Goal: Task Accomplishment & Management: Manage account settings

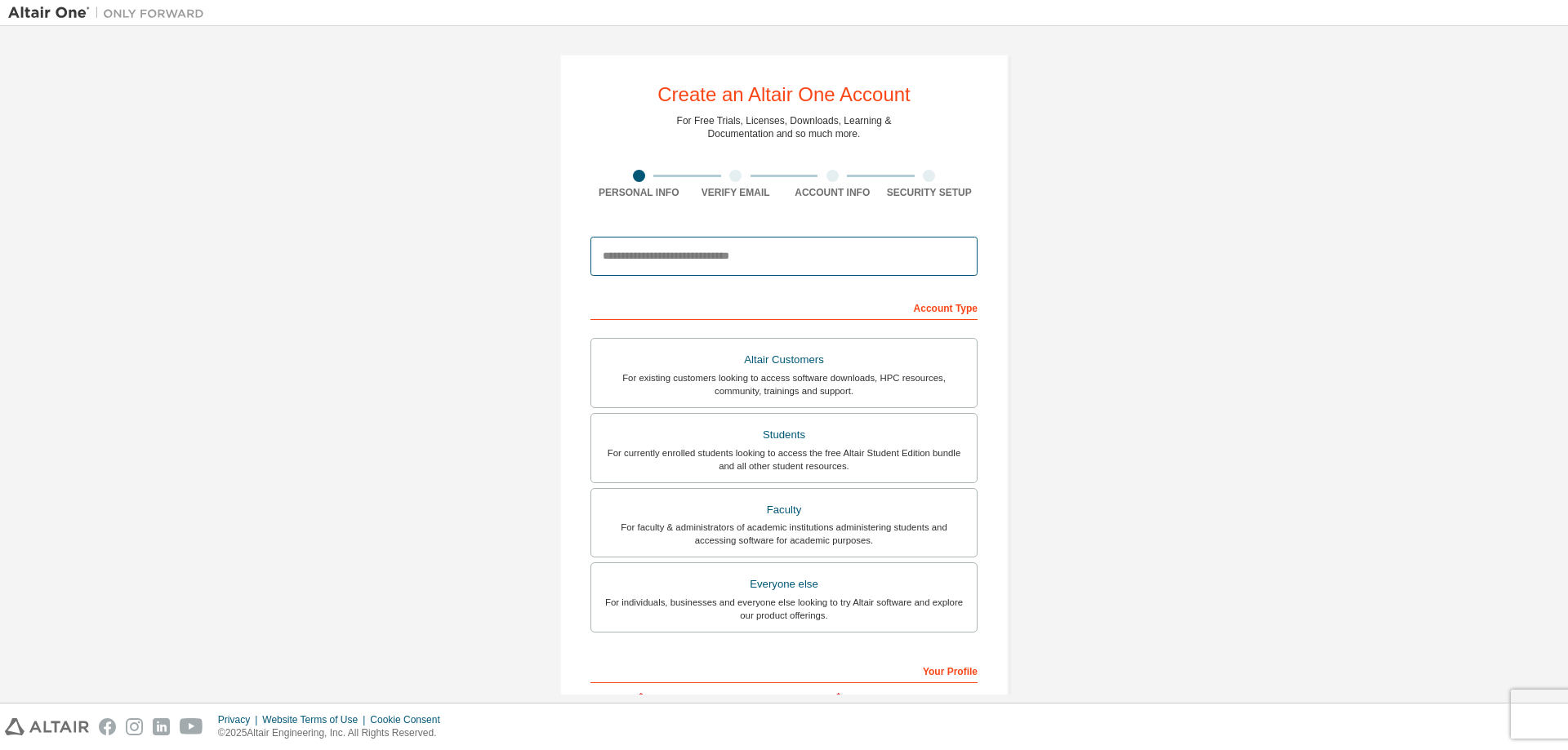
click at [668, 264] on input "email" at bounding box center [784, 257] width 387 height 39
type input "**********"
type input "*****"
type input "**********"
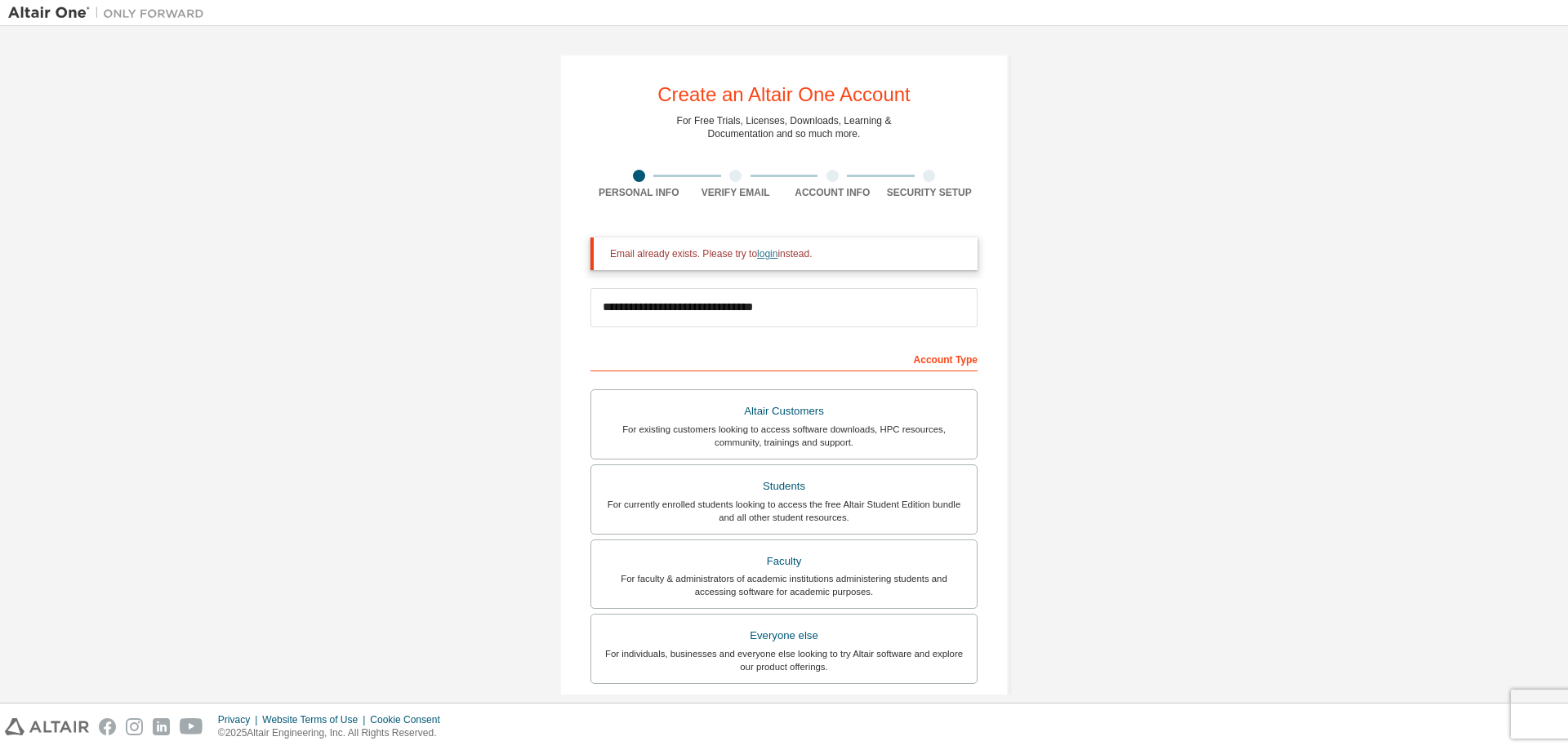
click at [757, 257] on link "login" at bounding box center [767, 254] width 21 height 12
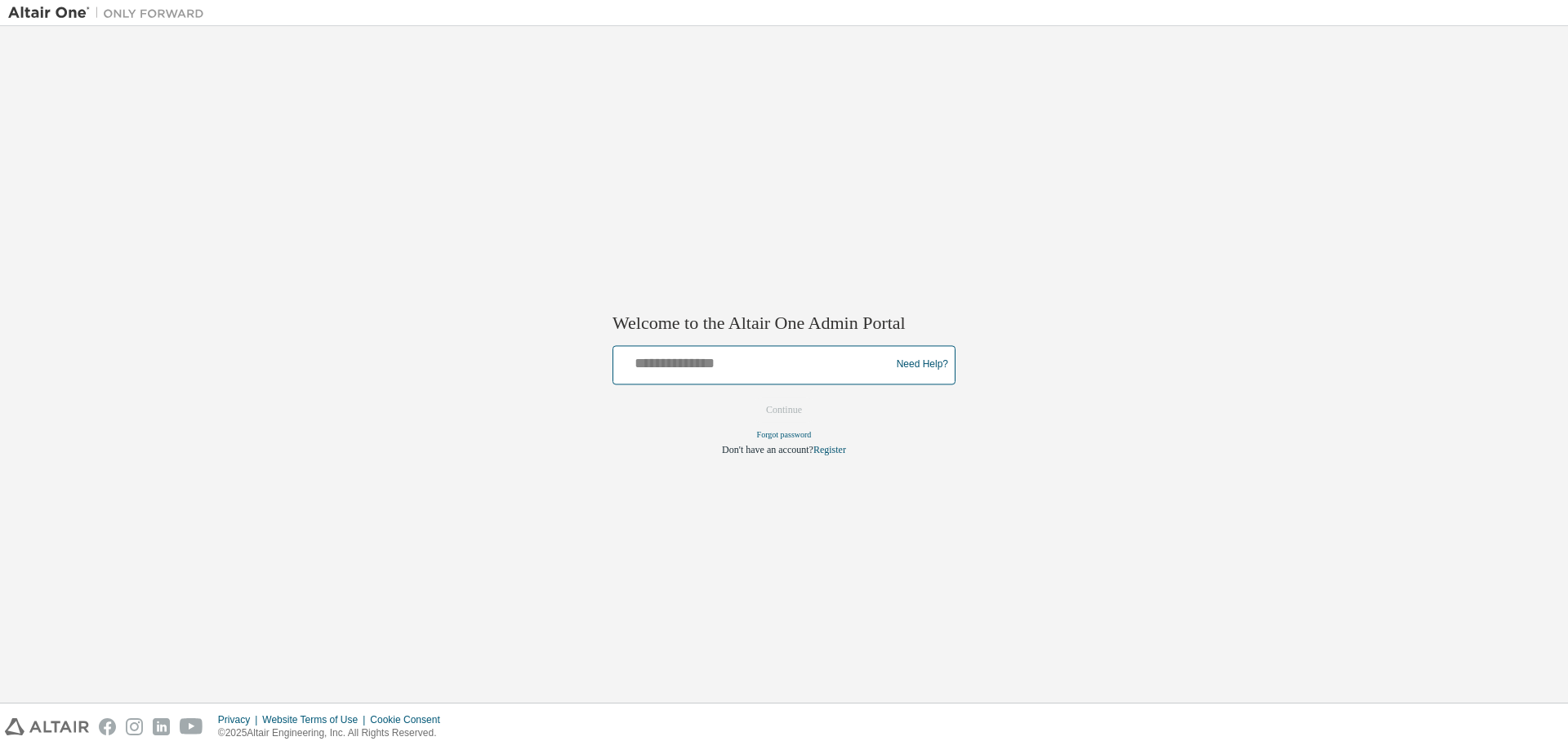
click at [671, 366] on input "text" at bounding box center [754, 361] width 268 height 23
type input "**********"
click at [776, 417] on button "Continue" at bounding box center [784, 409] width 71 height 24
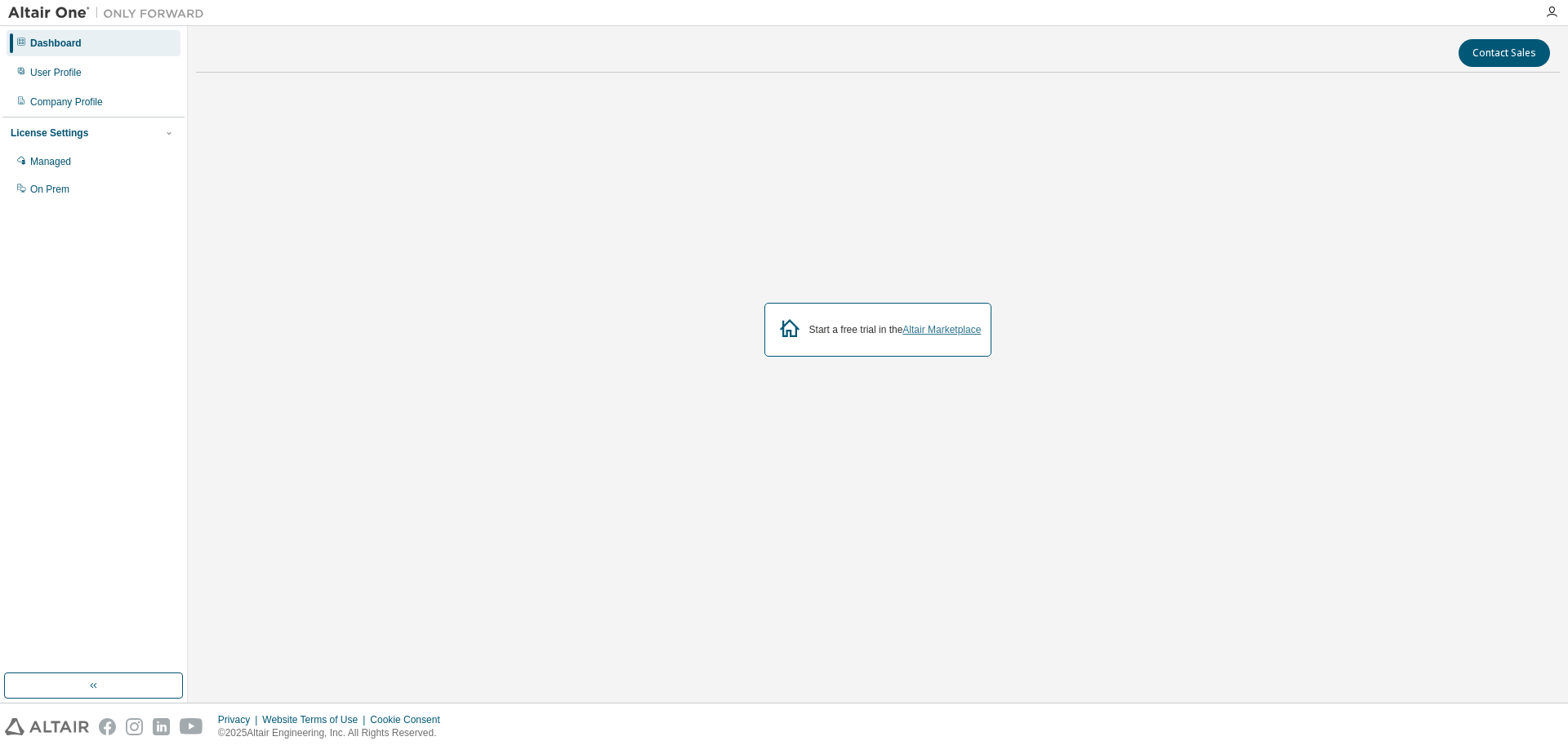
click at [942, 335] on link "Altair Marketplace" at bounding box center [942, 330] width 79 height 12
click at [63, 164] on div "Managed" at bounding box center [51, 161] width 41 height 13
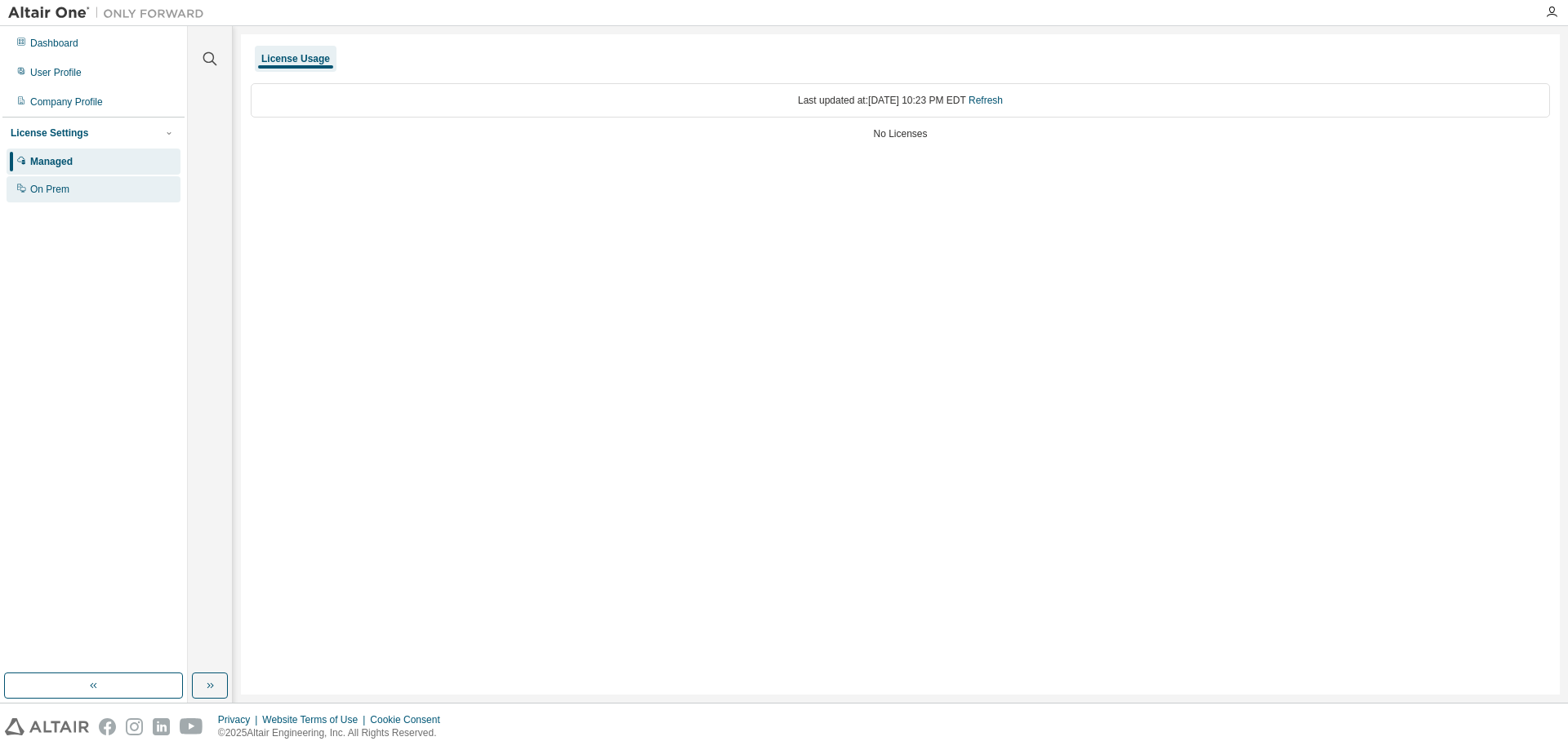
click at [61, 192] on div "On Prem" at bounding box center [50, 190] width 39 height 13
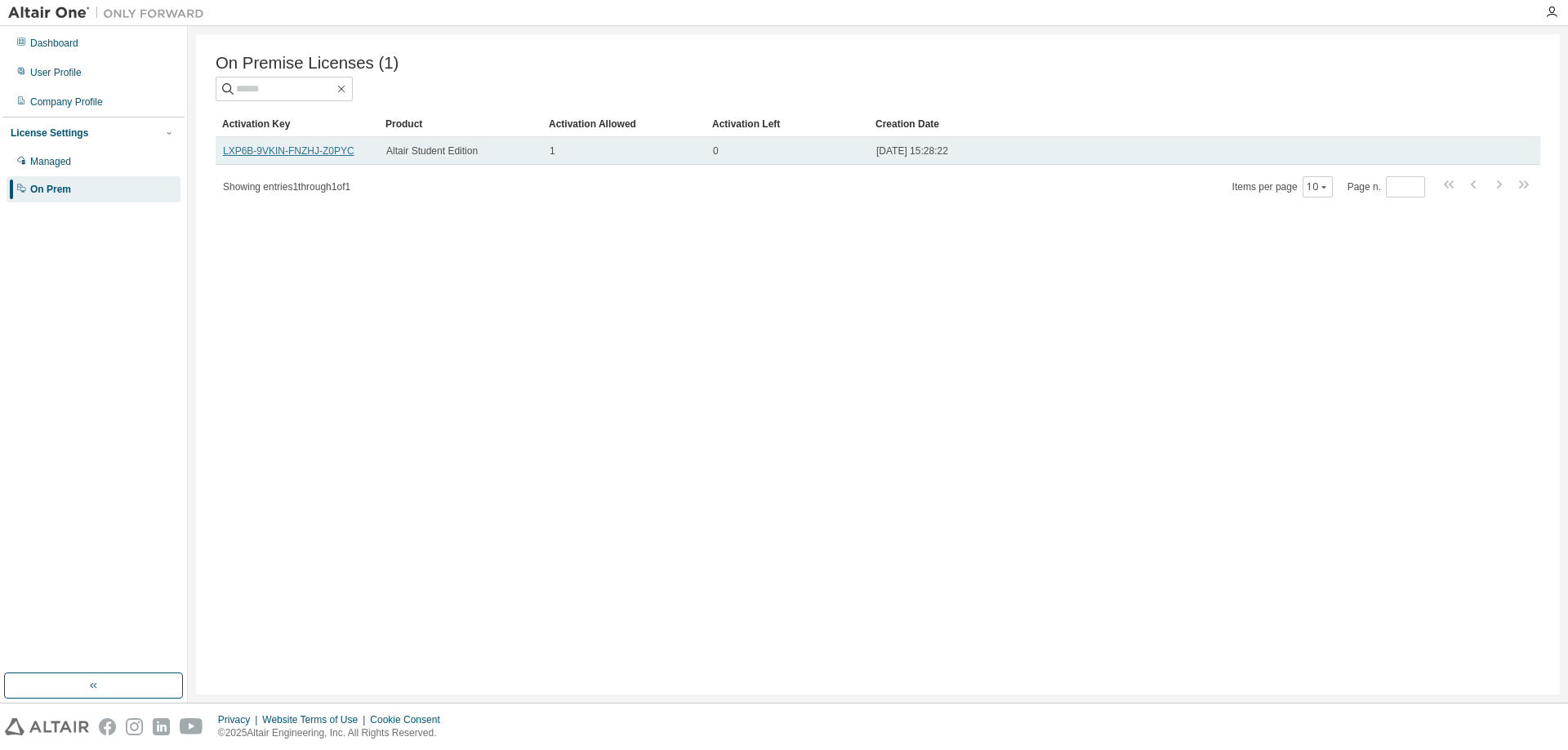
click at [266, 156] on link "LXP6B-9VKIN-FNZHJ-Z0PYC" at bounding box center [288, 151] width 131 height 12
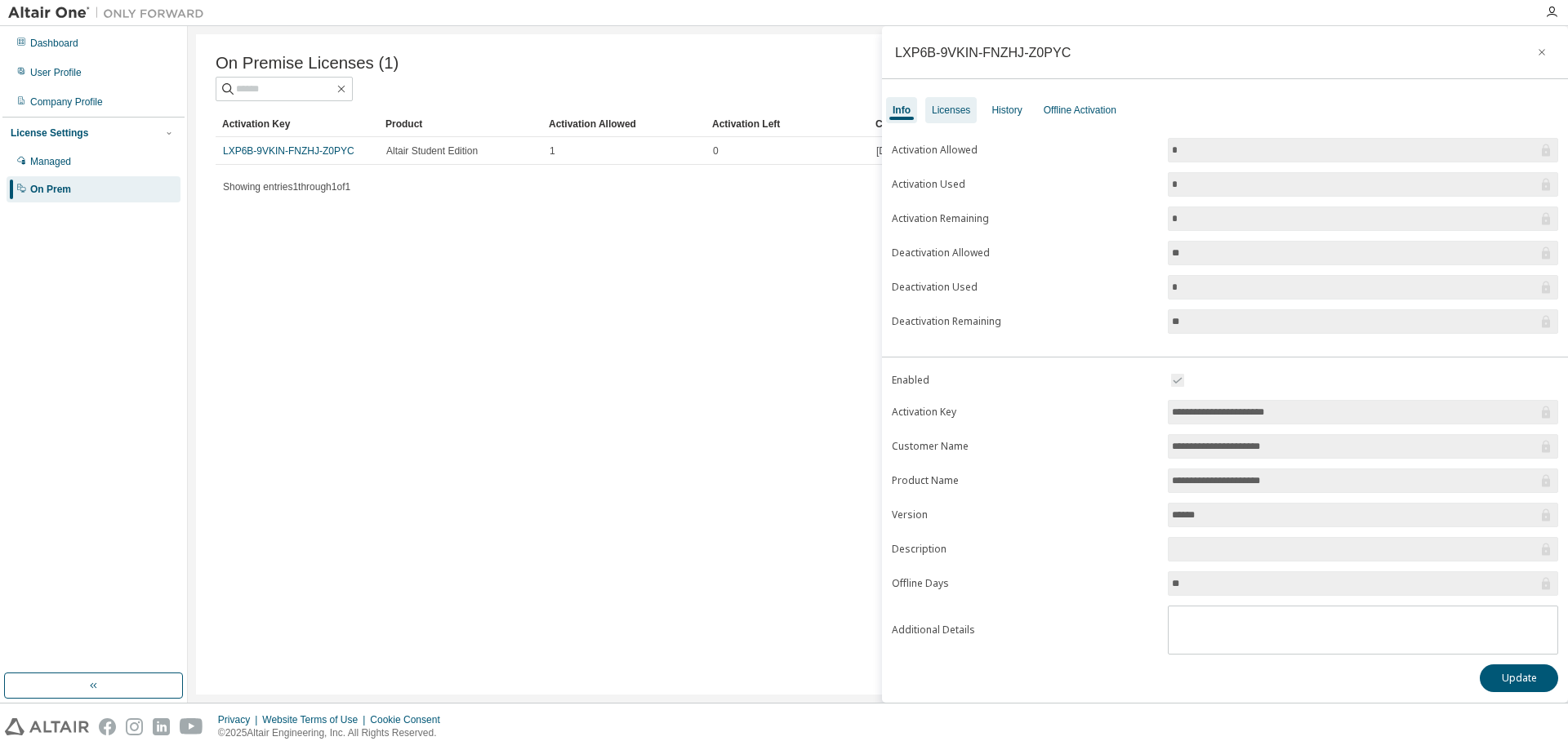
click at [946, 114] on div "Licenses" at bounding box center [951, 110] width 38 height 13
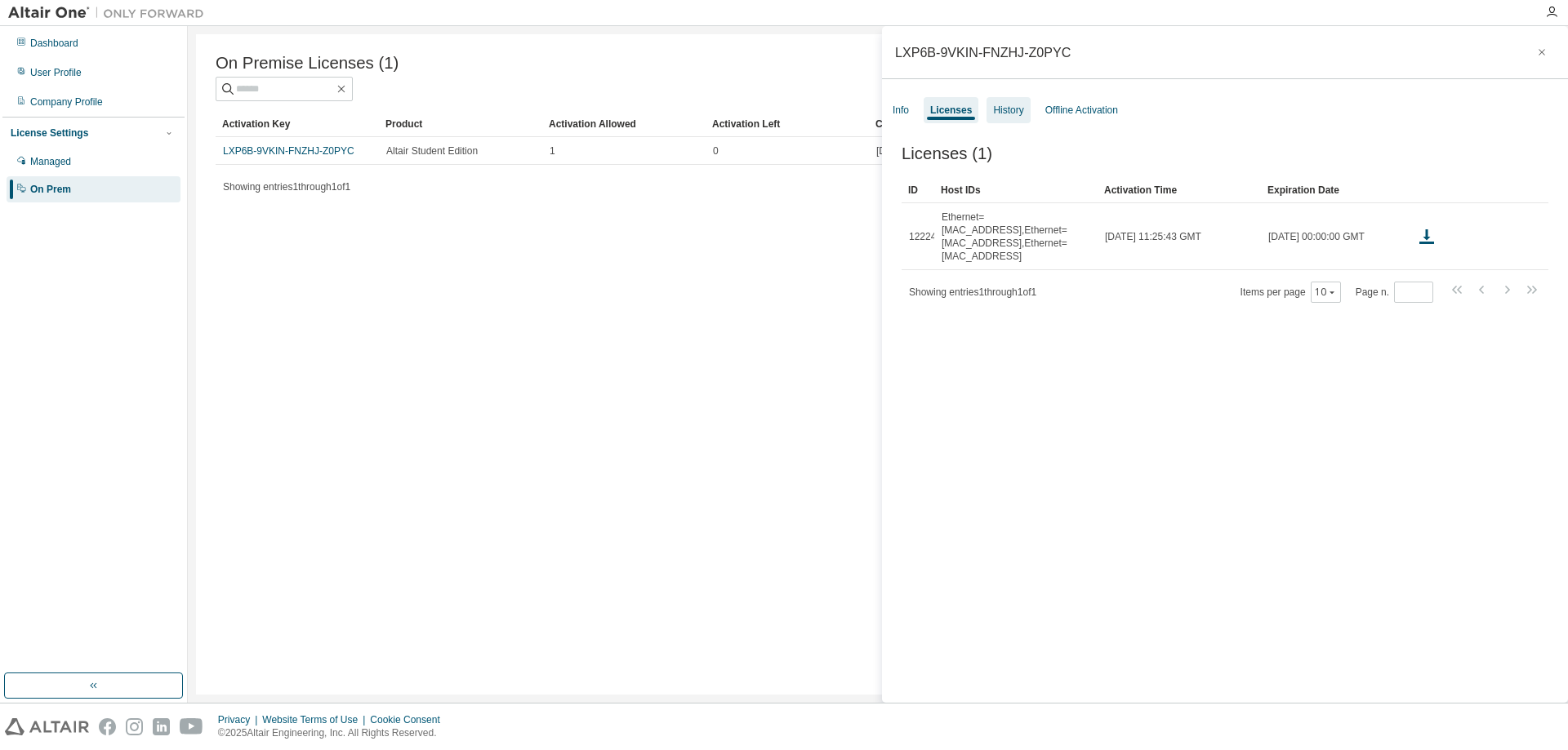
click at [1004, 117] on div "History" at bounding box center [1008, 110] width 43 height 26
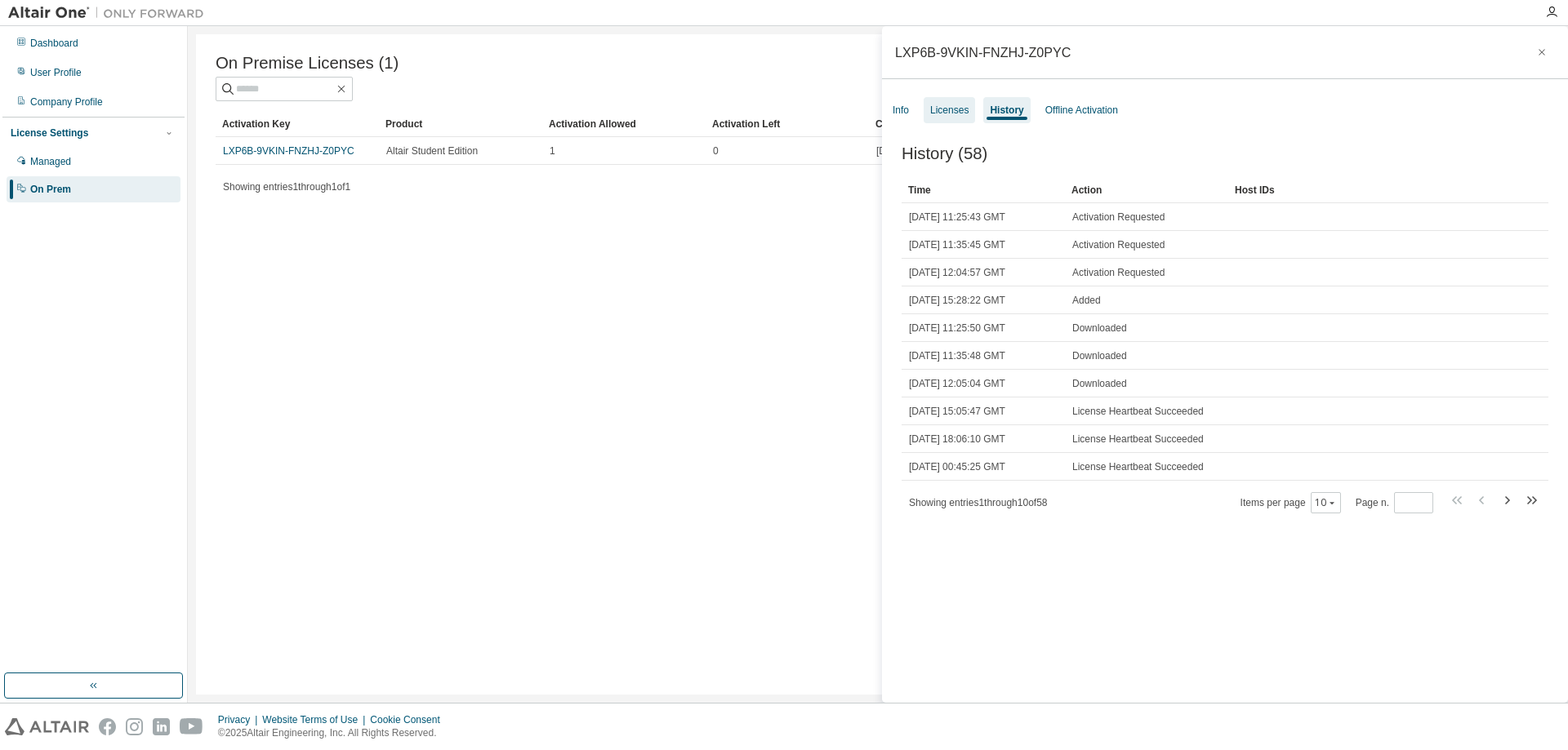
click at [946, 114] on div "Licenses" at bounding box center [949, 110] width 38 height 13
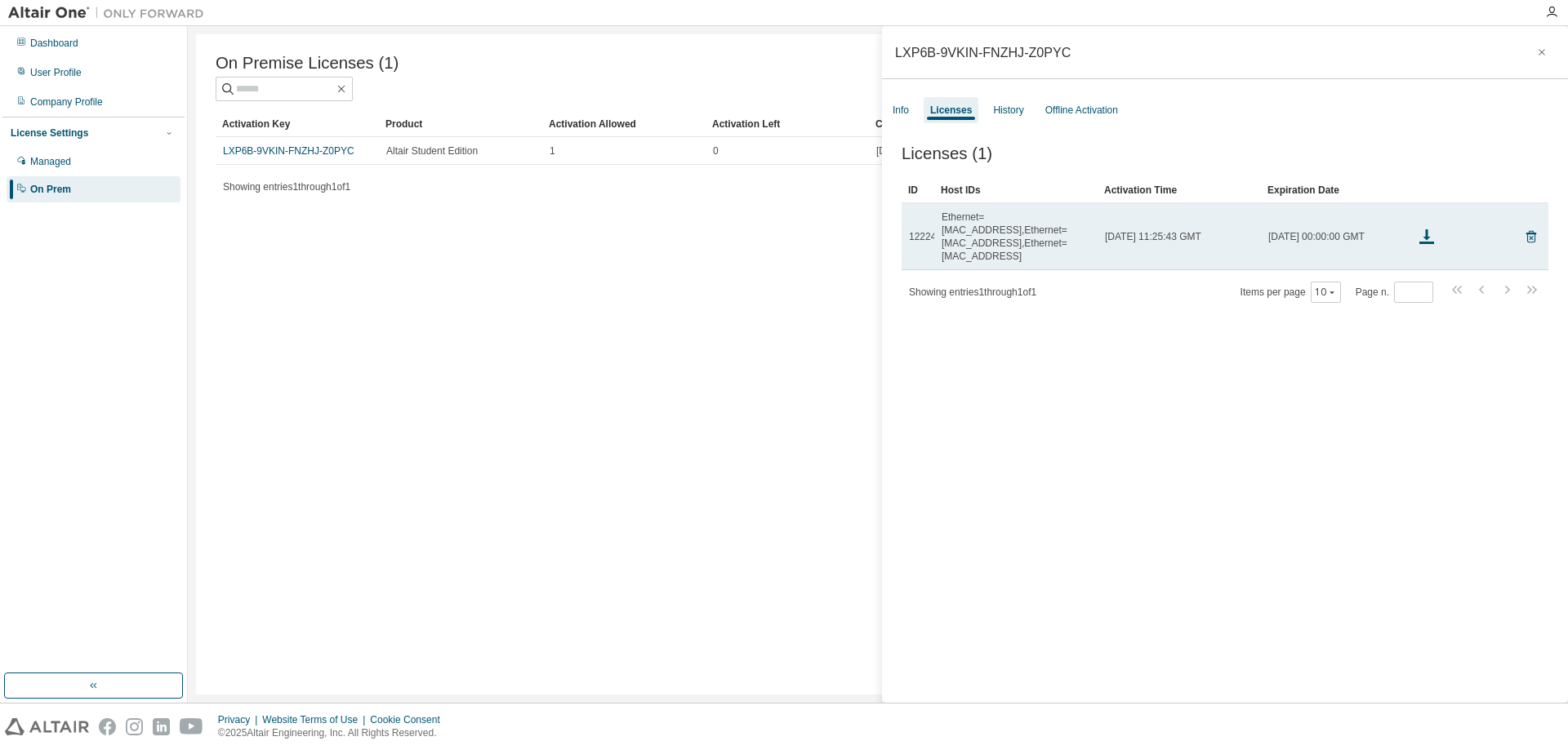
click at [1047, 230] on div "Ethernet=[MAC_ADDRESS],Ethernet=[MAC_ADDRESS],Ethernet=[MAC_ADDRESS]" at bounding box center [1016, 237] width 148 height 52
click at [1424, 241] on icon at bounding box center [1427, 242] width 14 height 3
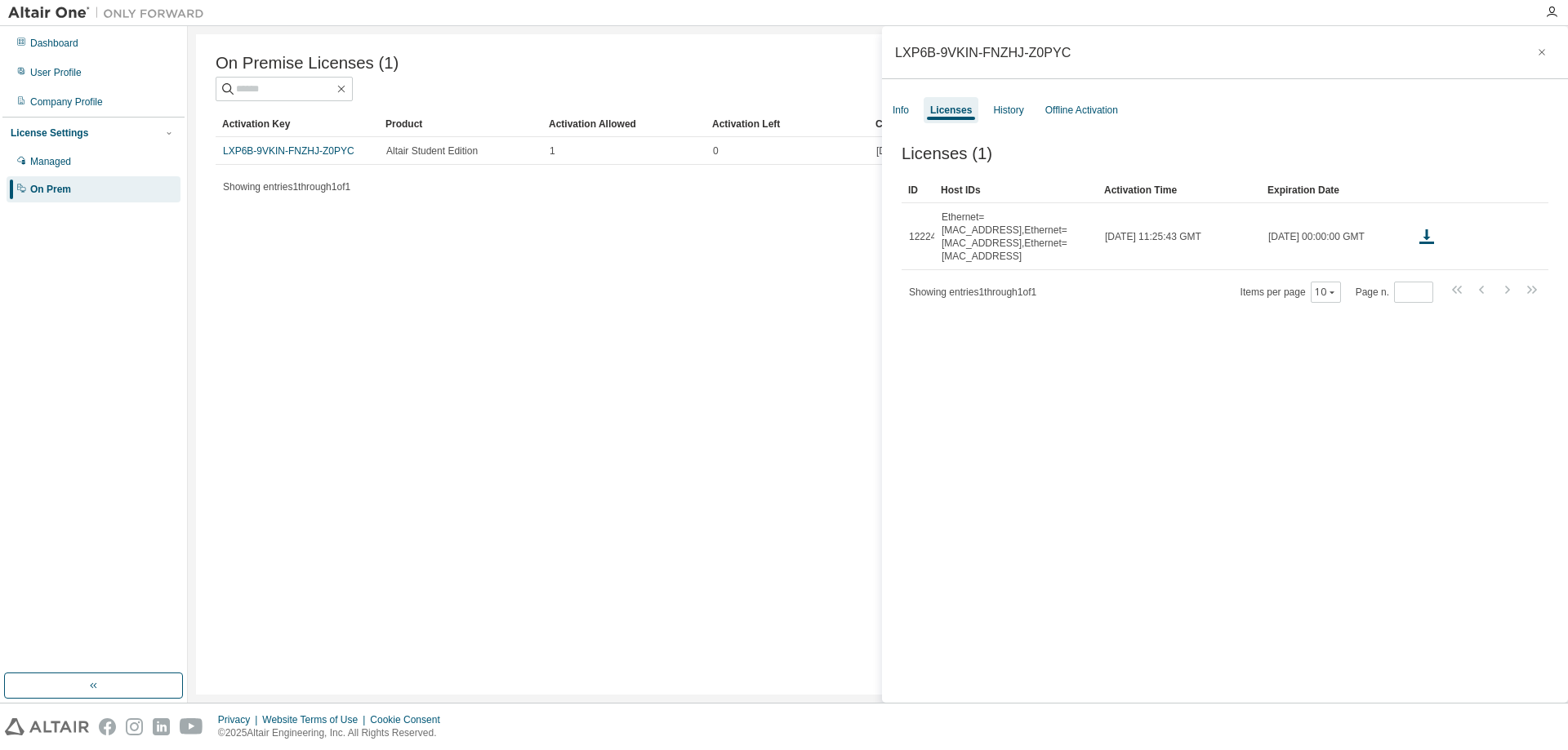
click at [919, 114] on div "Info Licenses History Offline Activation" at bounding box center [1225, 110] width 686 height 29
click at [886, 118] on div "Info" at bounding box center [901, 110] width 30 height 26
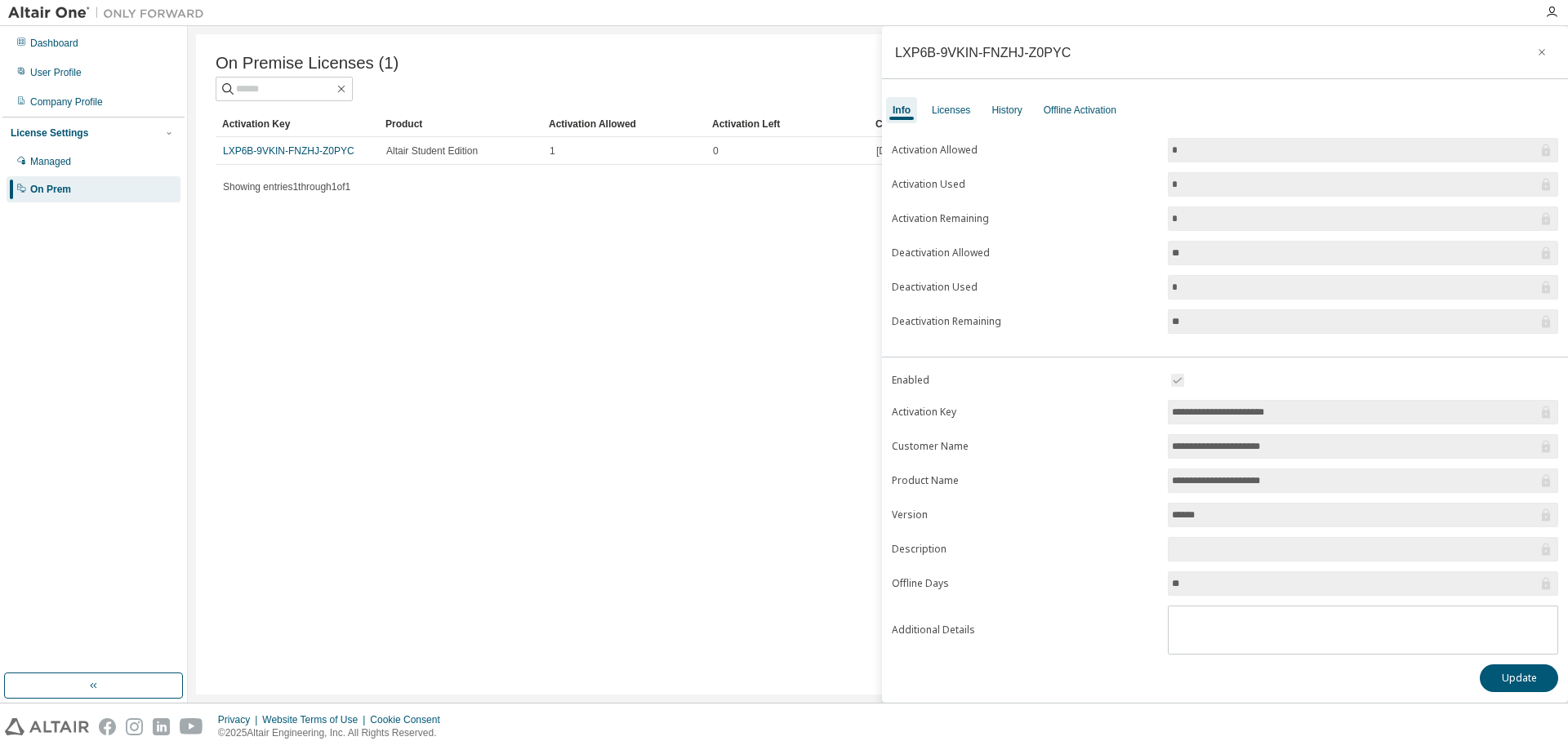
scroll to position [3, 0]
click at [1518, 684] on button "Update" at bounding box center [1520, 676] width 79 height 28
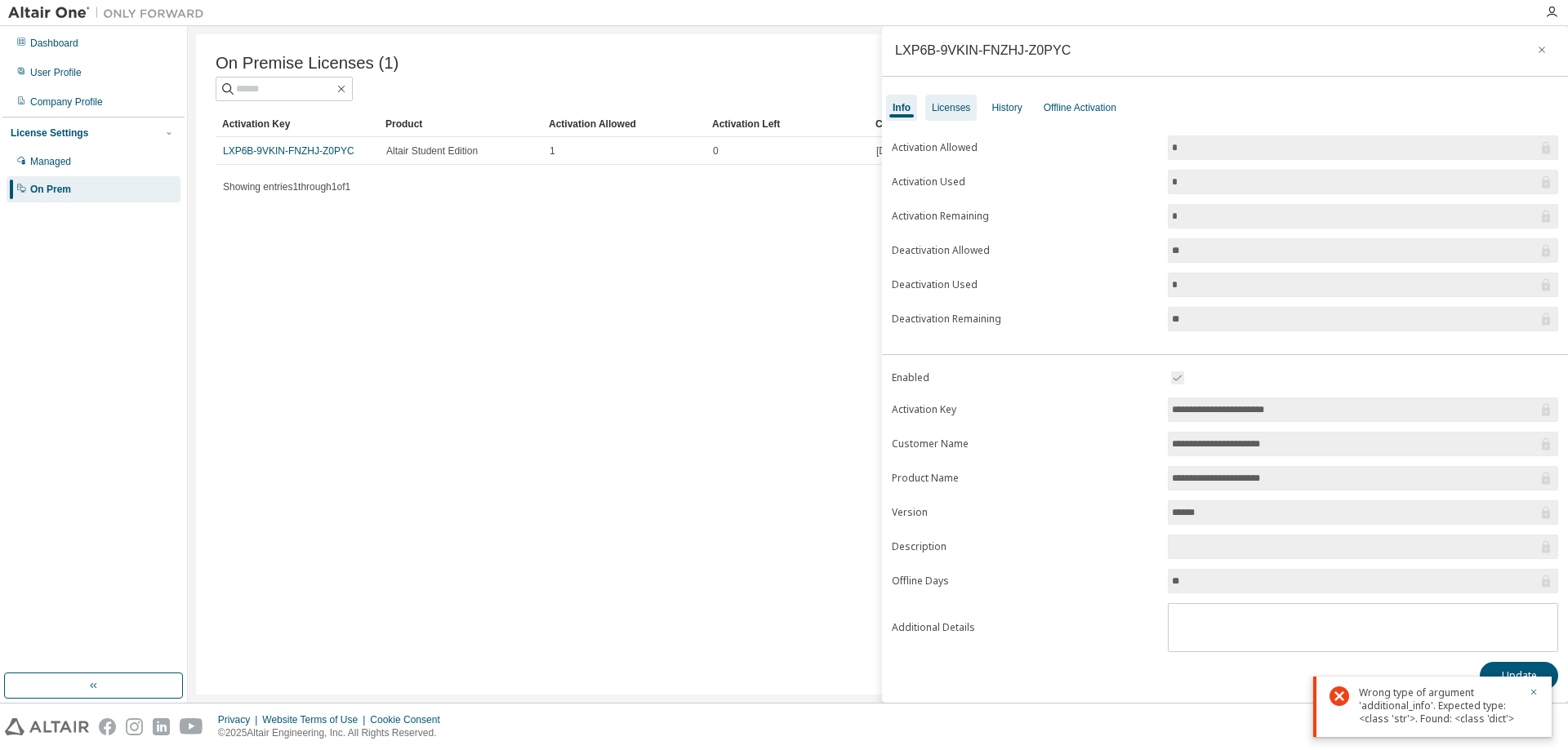
click at [949, 108] on div "Licenses" at bounding box center [951, 107] width 38 height 13
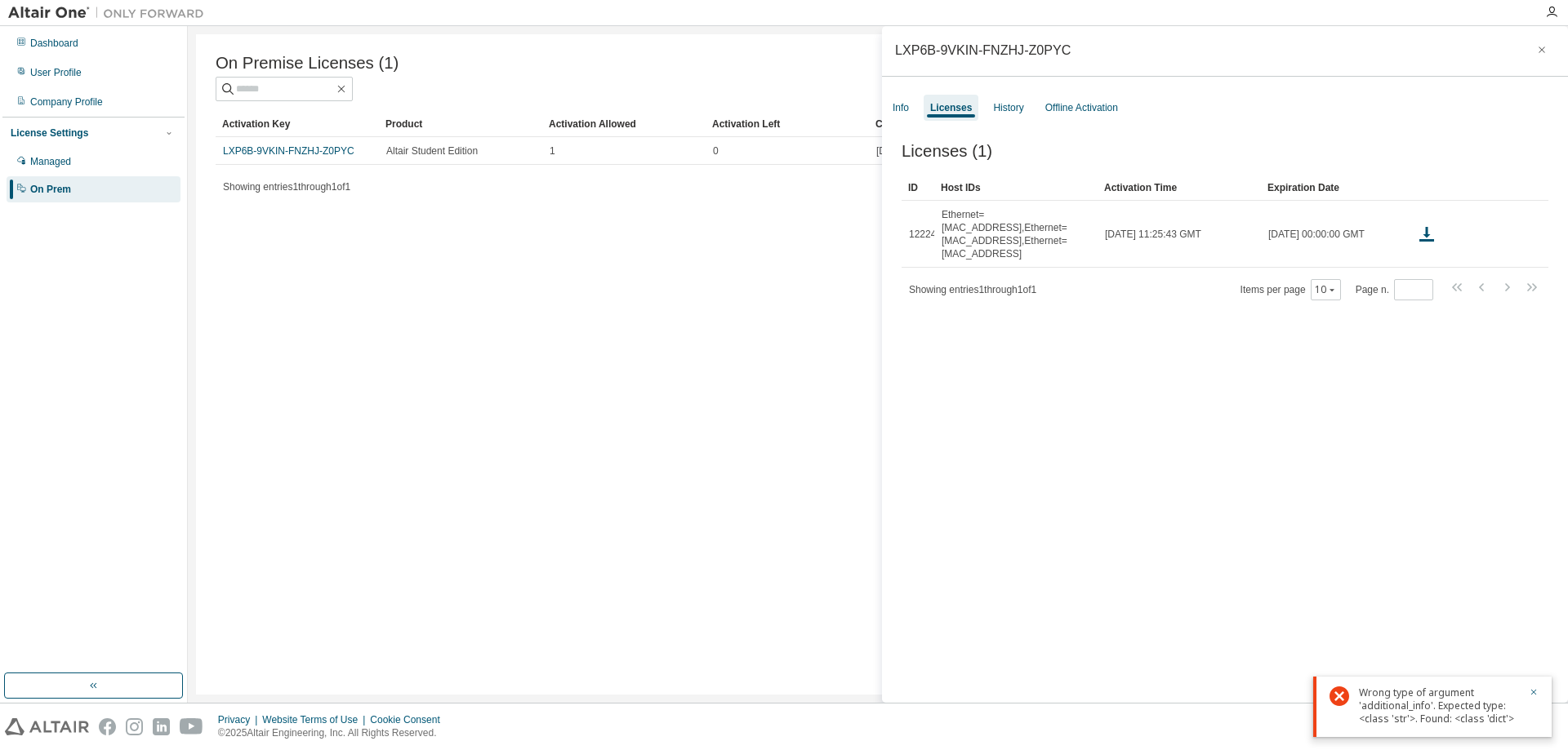
click at [1342, 436] on div "Licenses (1) Clear Load Save Save As Field Operator Value Select filter Select …" at bounding box center [1225, 424] width 686 height 603
click at [1530, 698] on button "button" at bounding box center [1533, 694] width 10 height 14
click at [391, 324] on div "On Premise Licenses (1) Clear Load Save Save As Field Operator Value Select fil…" at bounding box center [877, 364] width 1364 height 661
